Goal: Register for event/course

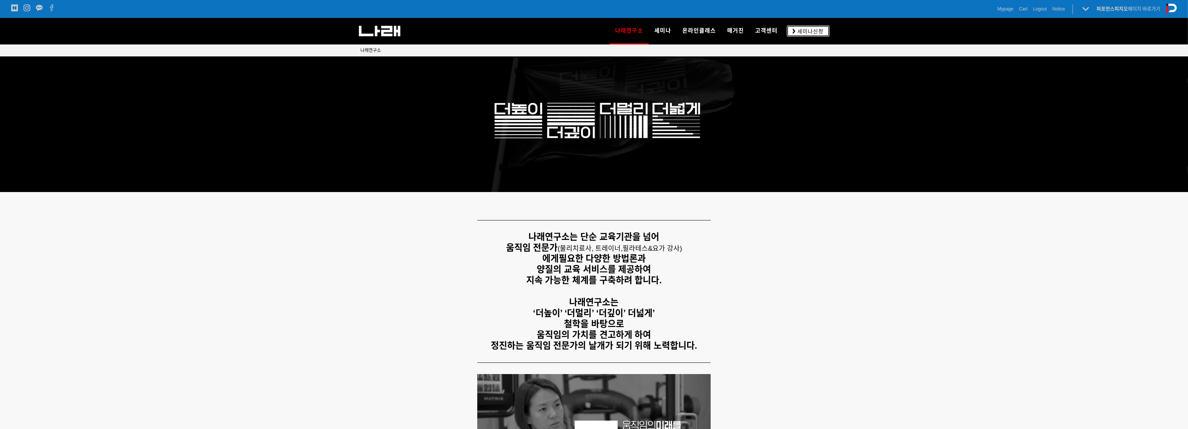
click at [810, 35] on link "세미나신청" at bounding box center [808, 30] width 43 height 11
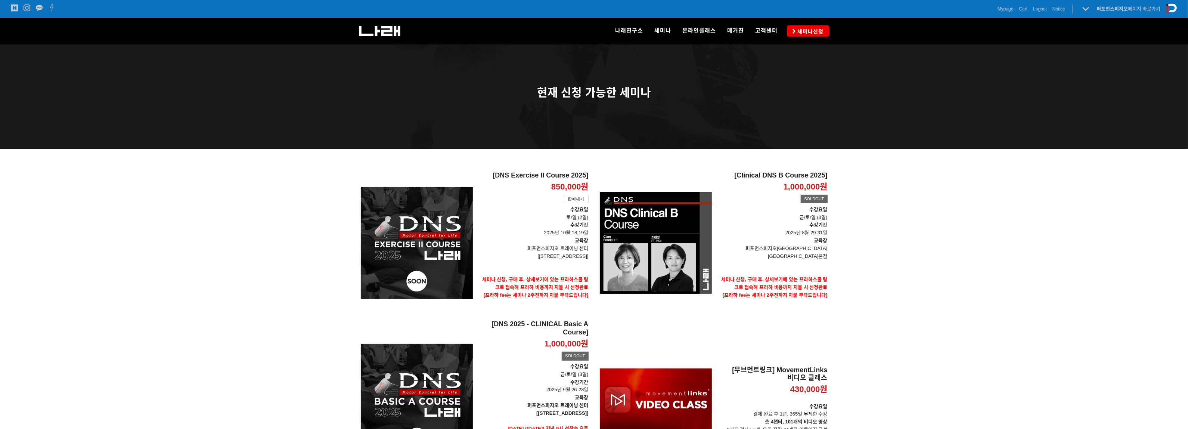
scroll to position [93, 0]
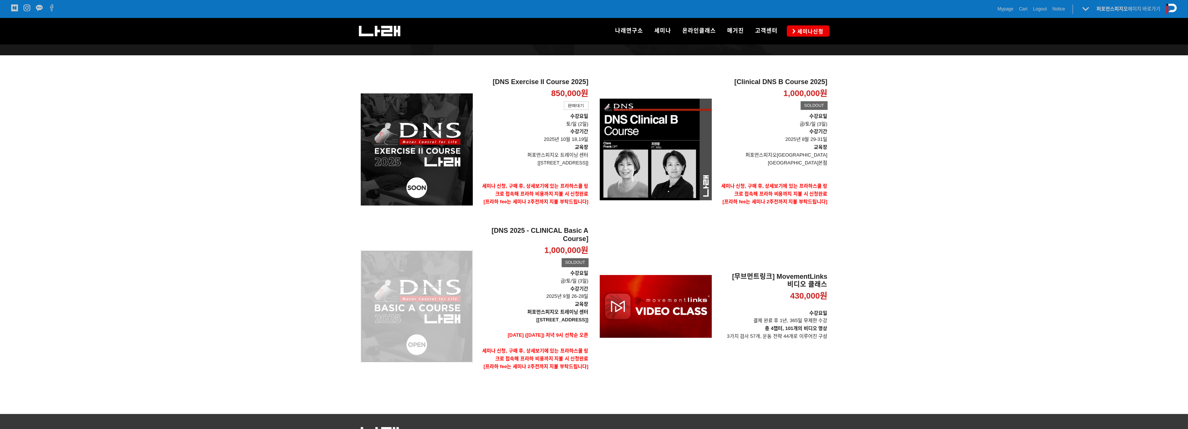
click at [422, 311] on div "[DNS 2025 - CLINICAL Basic A Course] 1,000,000원 TIME SALE SOLDOUT" at bounding box center [417, 306] width 112 height 159
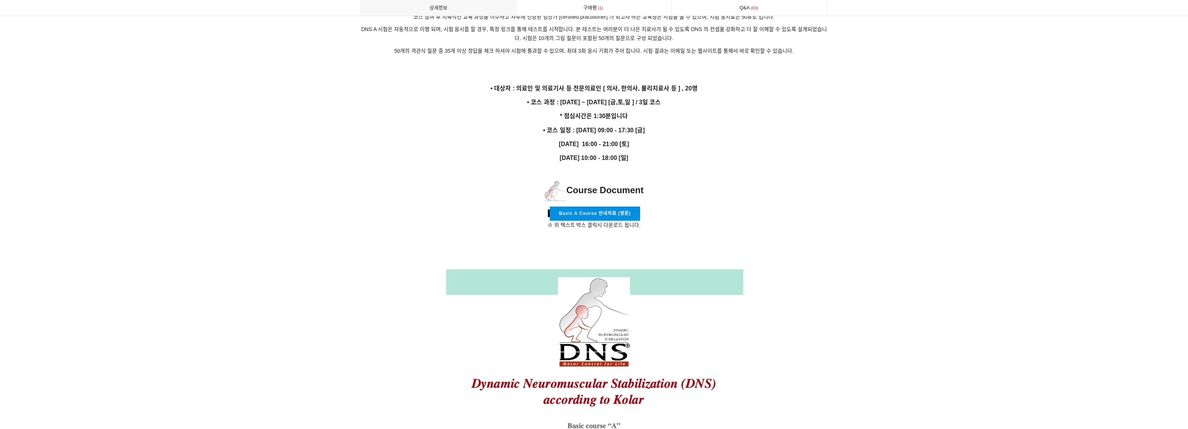
scroll to position [1260, 0]
